Goal: Task Accomplishment & Management: Use online tool/utility

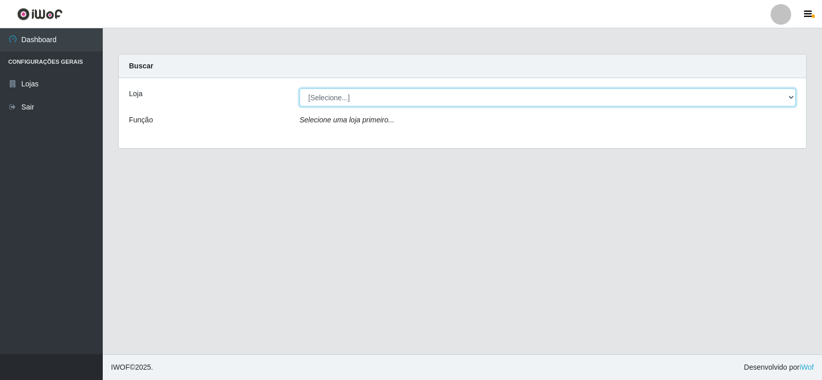
click at [337, 97] on select "[Selecione...] SuperFácil Atacado - [GEOGRAPHIC_DATA]" at bounding box center [548, 97] width 496 height 18
select select "504"
click at [300, 88] on select "[Selecione...] SuperFácil Atacado - [GEOGRAPHIC_DATA]" at bounding box center [548, 97] width 496 height 18
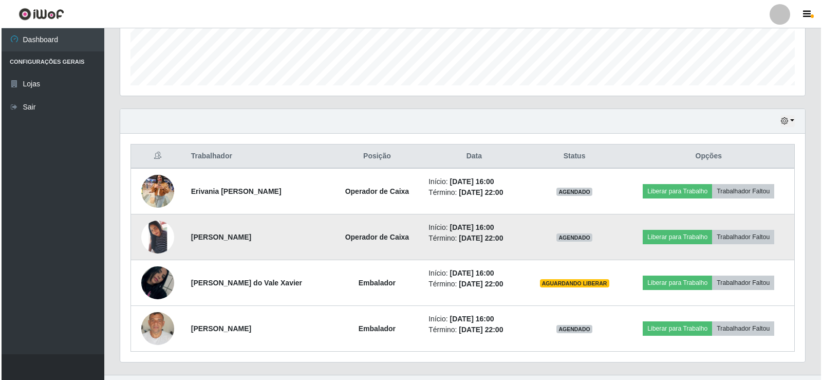
scroll to position [303, 0]
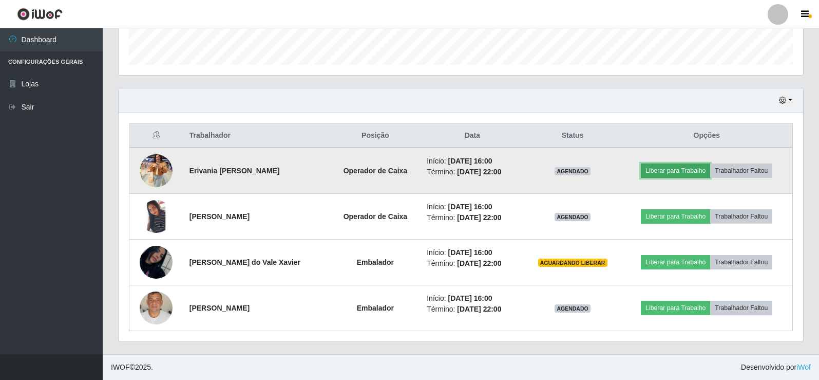
click at [658, 169] on button "Liberar para Trabalho" at bounding box center [675, 170] width 69 height 14
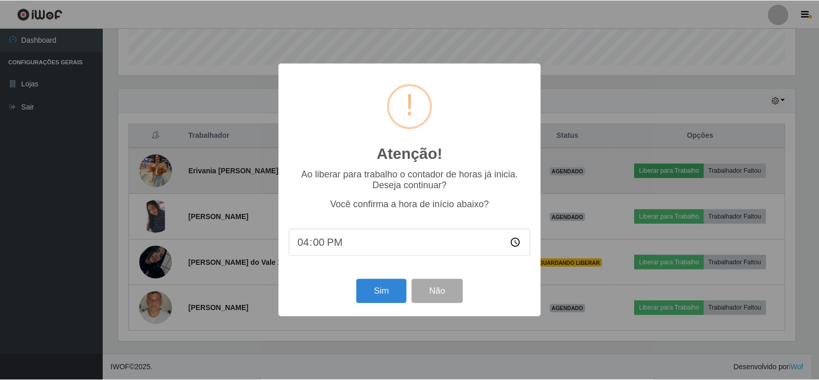
scroll to position [213, 680]
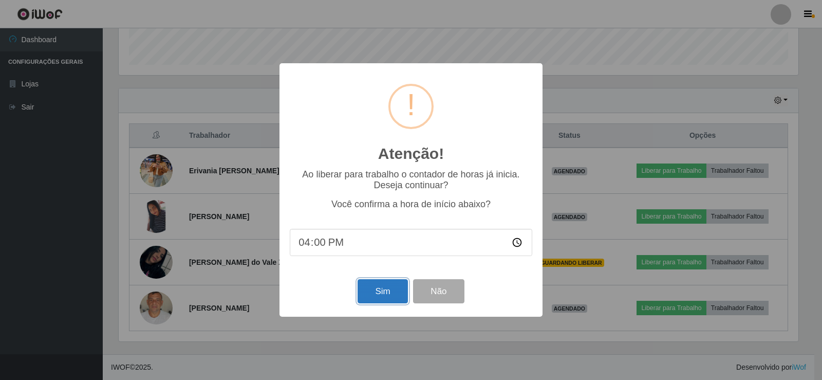
click at [375, 298] on button "Sim" at bounding box center [383, 291] width 50 height 24
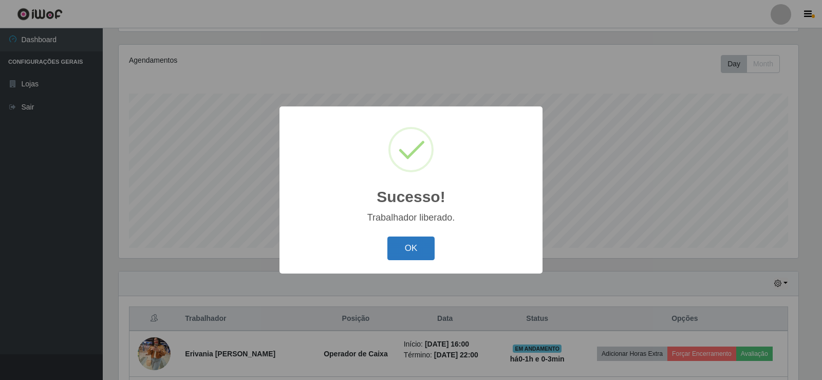
drag, startPoint x: 414, startPoint y: 247, endPoint x: 418, endPoint y: 241, distance: 6.7
click at [415, 246] on button "OK" at bounding box center [411, 248] width 48 height 24
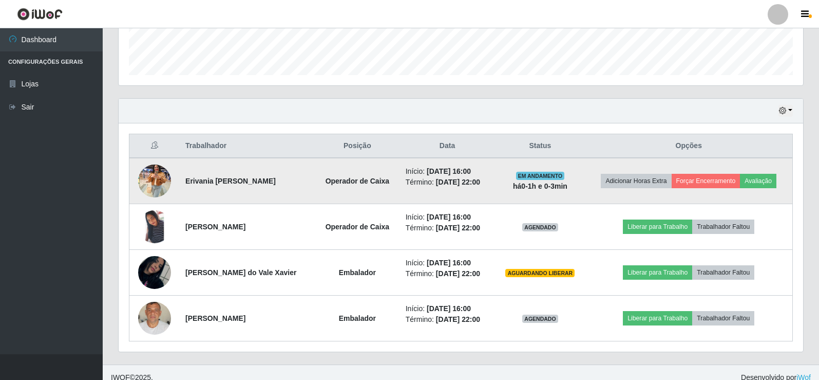
scroll to position [303, 0]
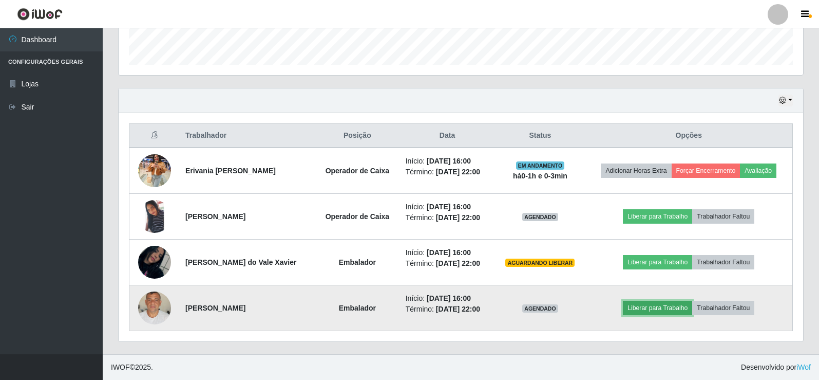
click at [643, 308] on button "Liberar para Trabalho" at bounding box center [657, 308] width 69 height 14
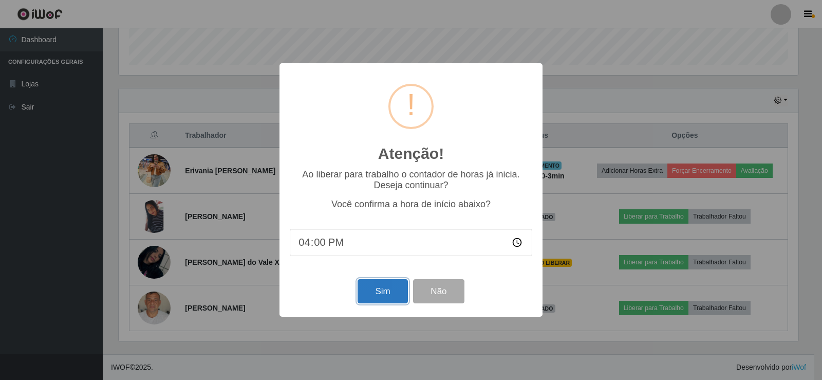
click at [378, 291] on button "Sim" at bounding box center [383, 291] width 50 height 24
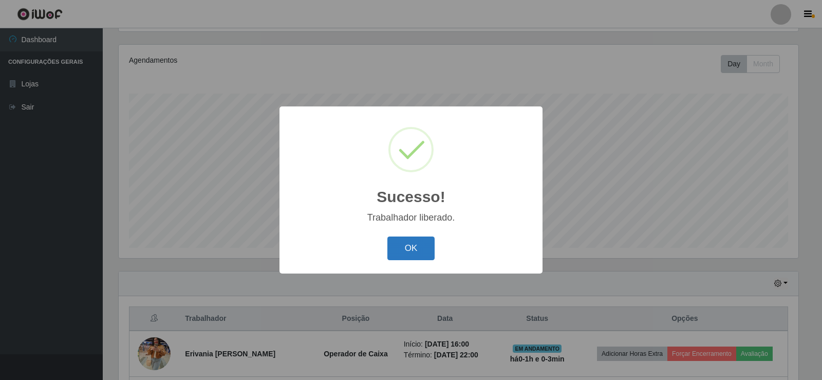
click at [405, 240] on button "OK" at bounding box center [411, 248] width 48 height 24
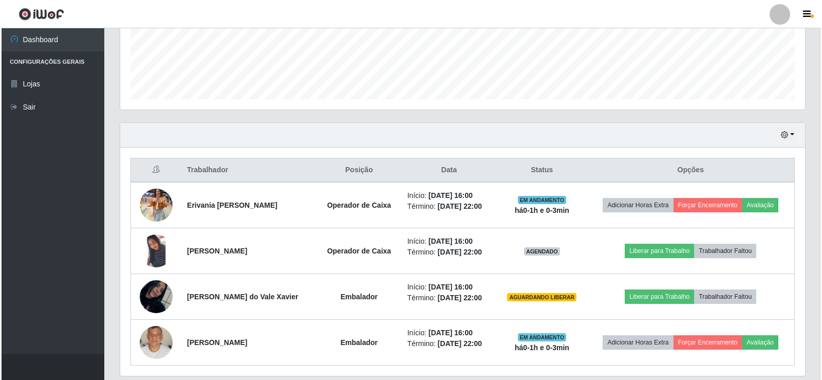
scroll to position [274, 0]
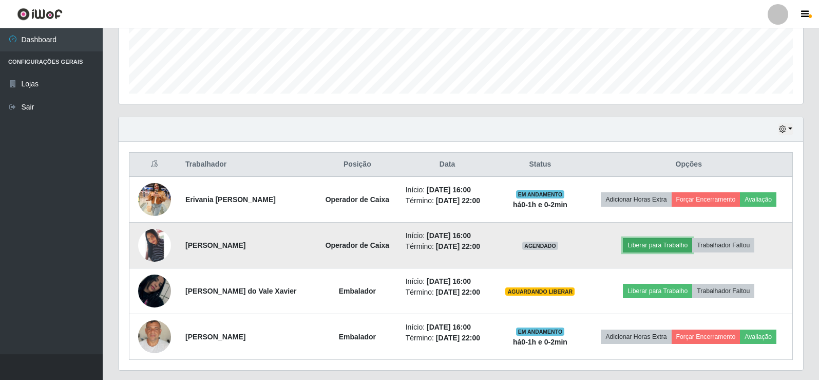
click at [665, 239] on button "Liberar para Trabalho" at bounding box center [657, 245] width 69 height 14
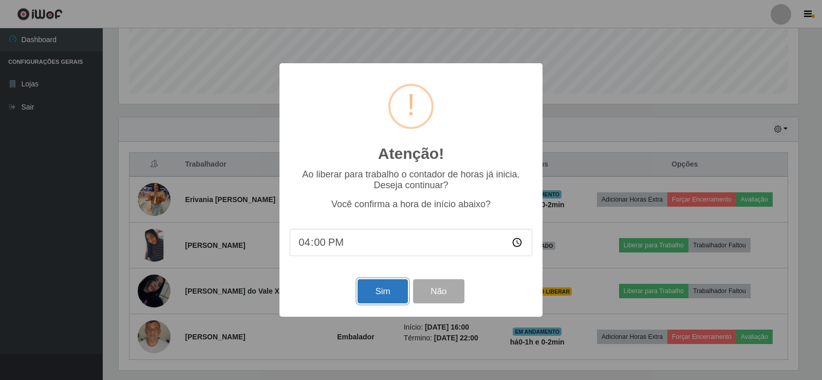
click at [396, 299] on button "Sim" at bounding box center [383, 291] width 50 height 24
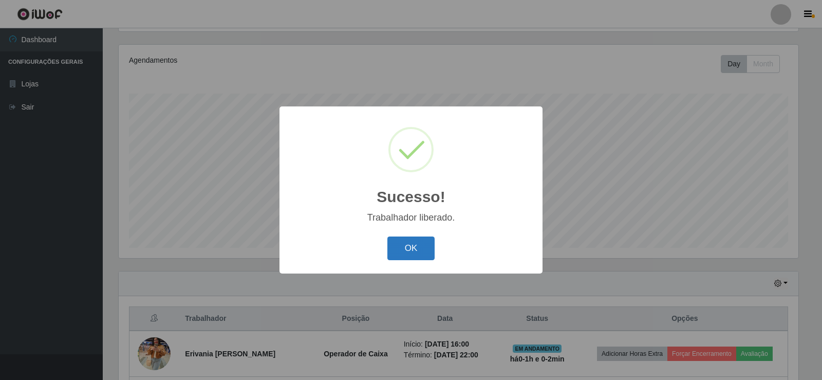
click at [397, 244] on button "OK" at bounding box center [411, 248] width 48 height 24
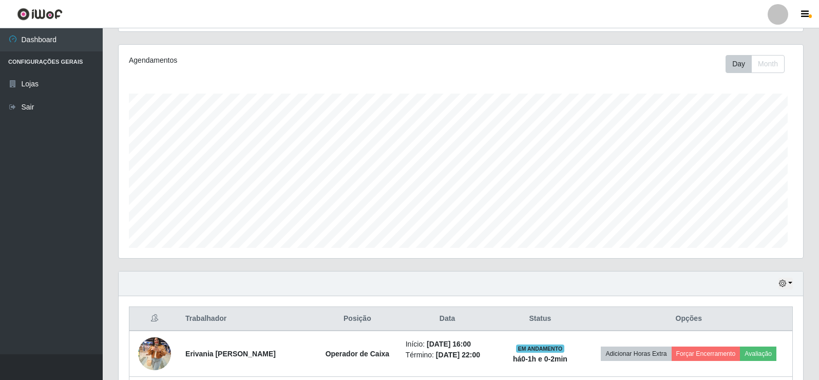
scroll to position [213, 685]
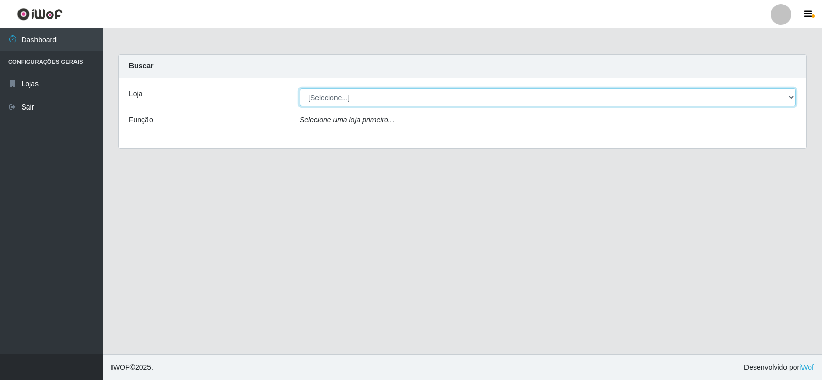
click at [388, 91] on select "[Selecione...] SuperFácil Atacado - [GEOGRAPHIC_DATA]" at bounding box center [548, 97] width 496 height 18
select select "504"
click at [300, 88] on select "[Selecione...] SuperFácil Atacado - [GEOGRAPHIC_DATA]" at bounding box center [548, 97] width 496 height 18
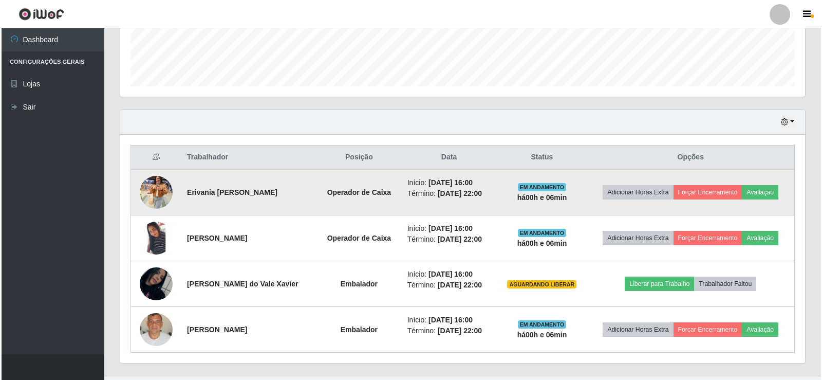
scroll to position [303, 0]
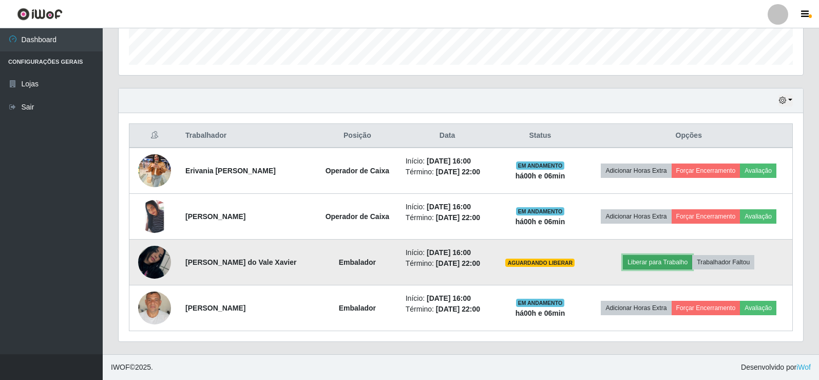
click at [652, 267] on button "Liberar para Trabalho" at bounding box center [657, 262] width 69 height 14
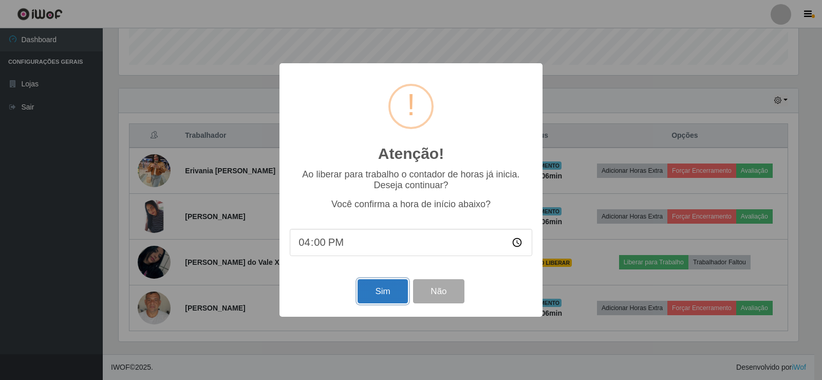
click at [384, 298] on button "Sim" at bounding box center [383, 291] width 50 height 24
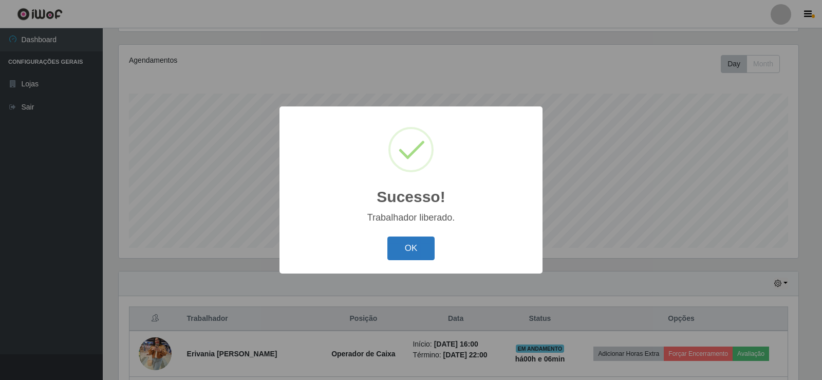
click at [419, 247] on button "OK" at bounding box center [411, 248] width 48 height 24
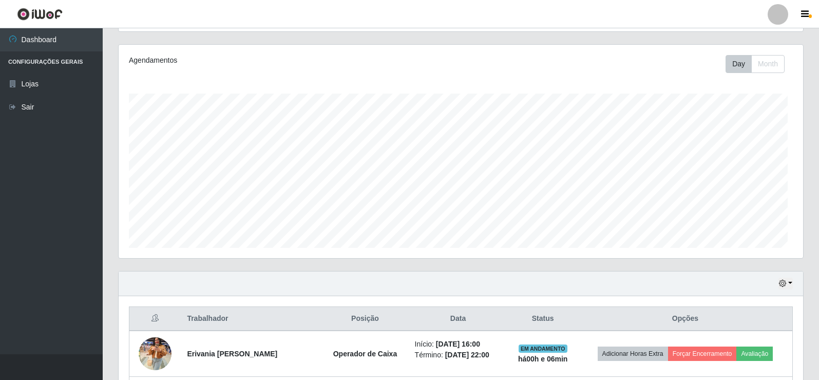
scroll to position [213, 685]
